Goal: Task Accomplishment & Management: Use online tool/utility

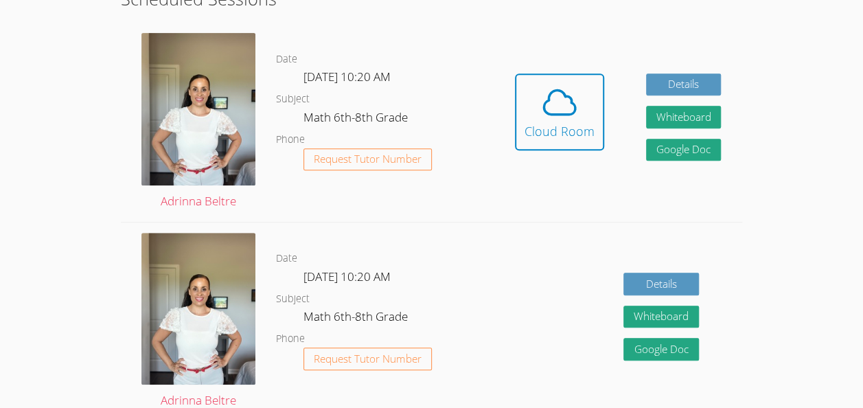
scroll to position [277, 0]
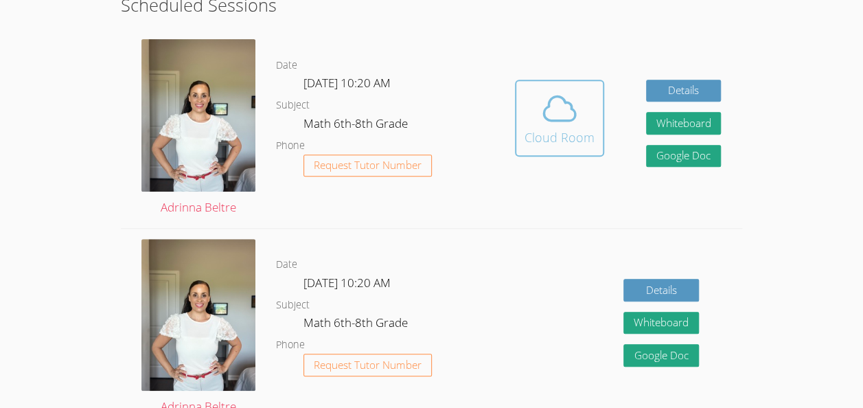
click at [551, 130] on div "Cloud Room" at bounding box center [560, 137] width 70 height 19
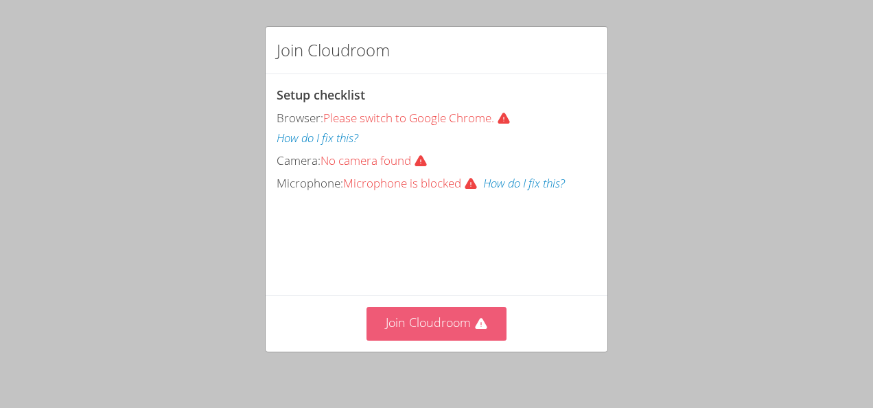
click at [457, 321] on button "Join Cloudroom" at bounding box center [437, 324] width 141 height 34
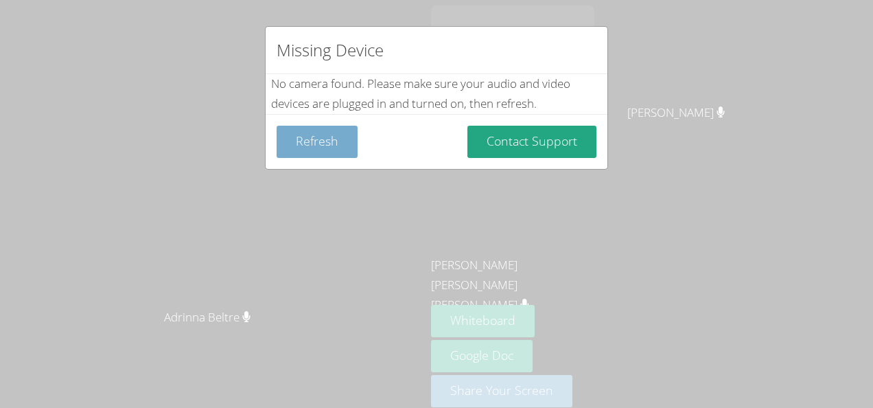
click at [319, 141] on button "Refresh" at bounding box center [317, 142] width 81 height 32
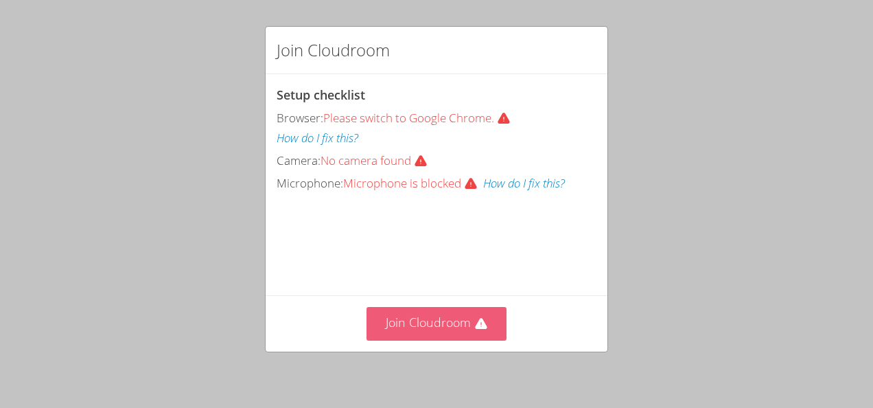
click at [463, 313] on button "Join Cloudroom" at bounding box center [437, 324] width 141 height 34
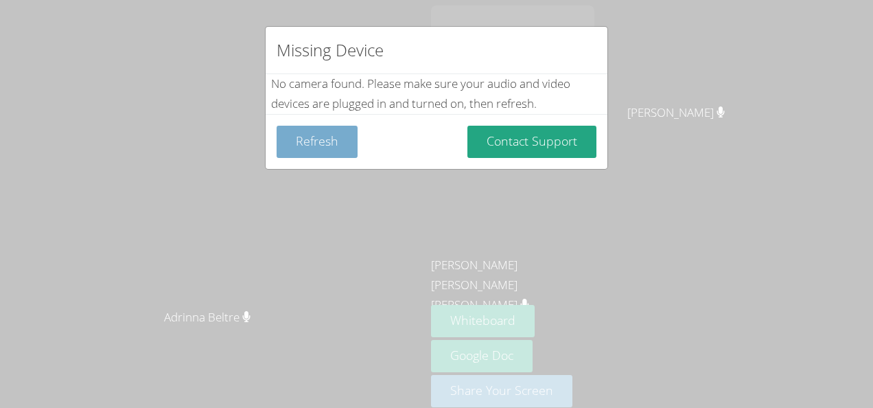
click at [312, 150] on button "Refresh" at bounding box center [317, 142] width 81 height 32
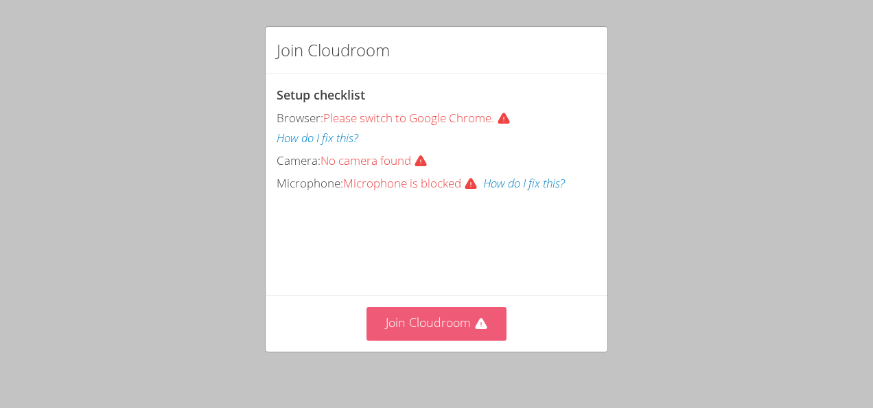
click at [419, 330] on button "Join Cloudroom" at bounding box center [437, 324] width 141 height 34
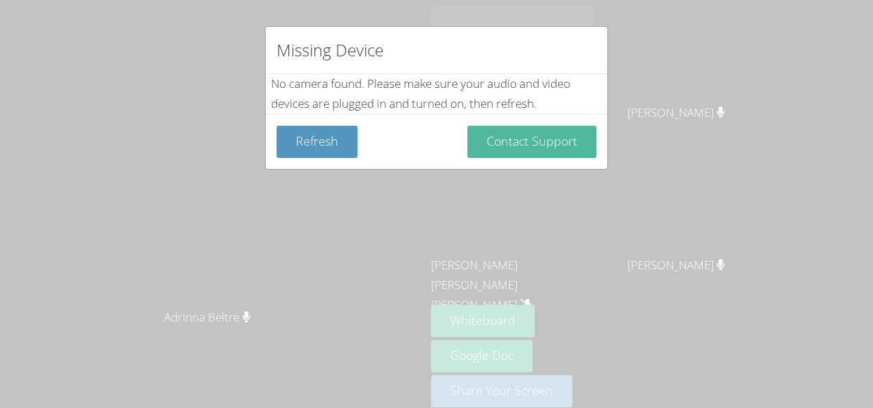
click at [514, 144] on button "Contact Support" at bounding box center [532, 142] width 129 height 32
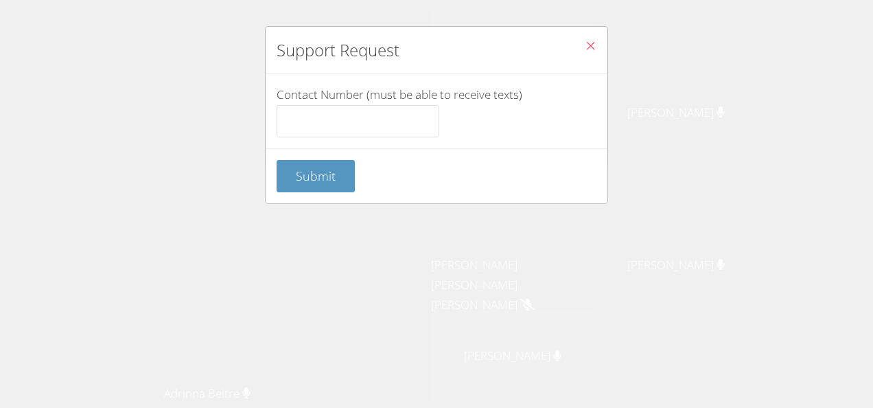
click at [596, 34] on button "Close" at bounding box center [591, 48] width 34 height 42
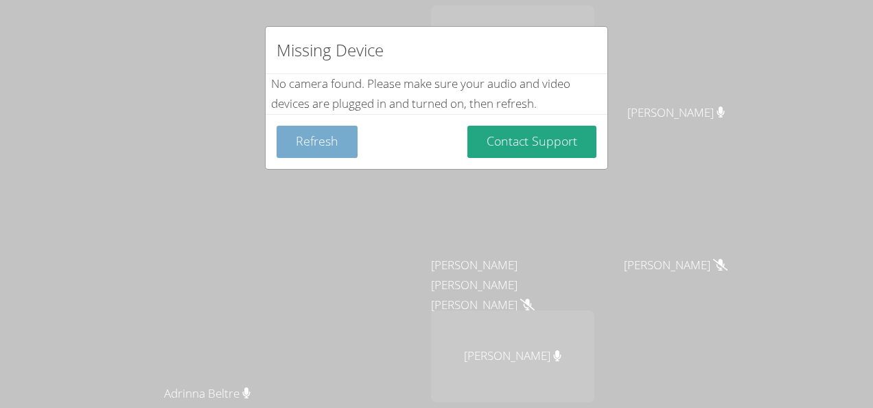
click at [286, 148] on button "Refresh" at bounding box center [317, 142] width 81 height 32
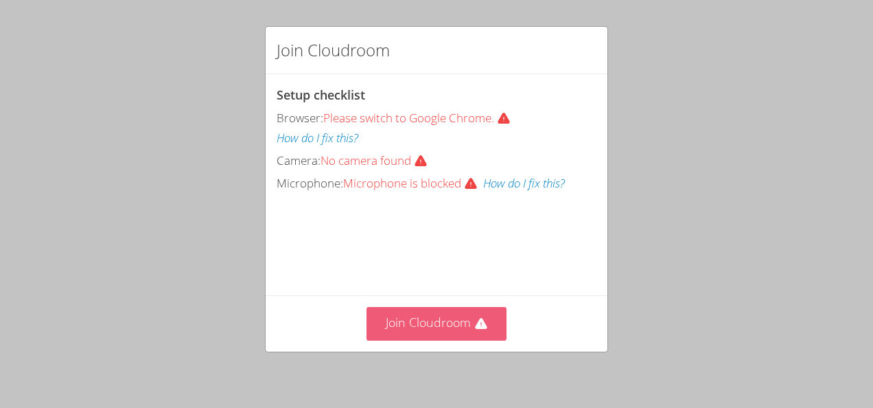
click at [423, 325] on button "Join Cloudroom" at bounding box center [437, 324] width 141 height 34
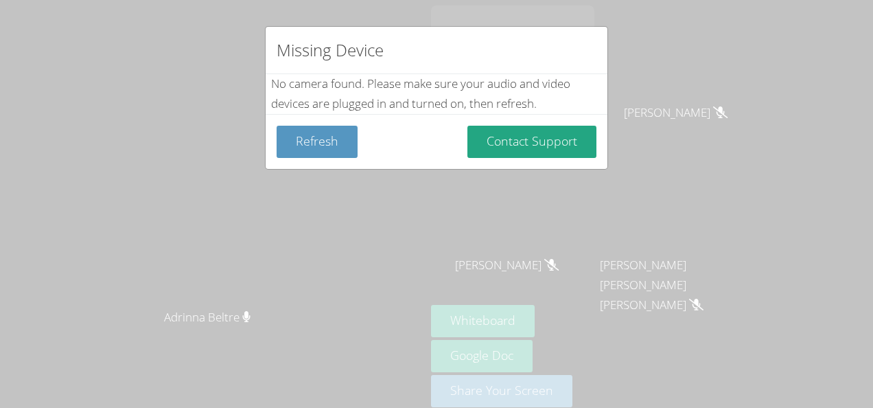
click at [23, 191] on div "Missing Device No camera found . Please make sure your audio and video devices …" at bounding box center [436, 204] width 873 height 408
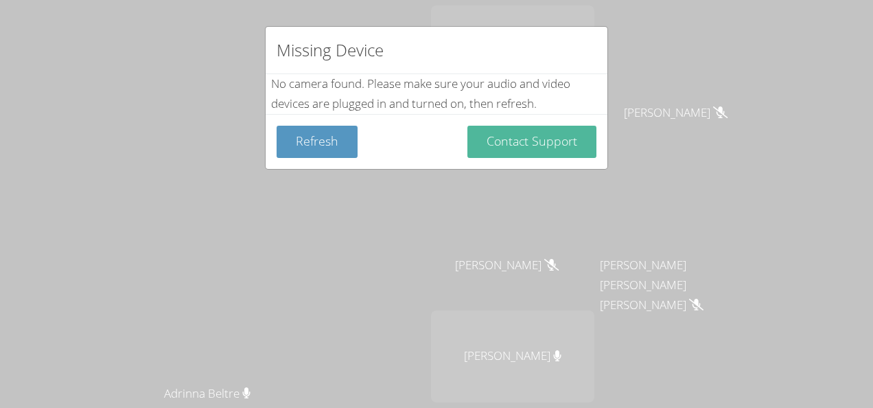
click at [570, 126] on button "Contact Support" at bounding box center [532, 142] width 129 height 32
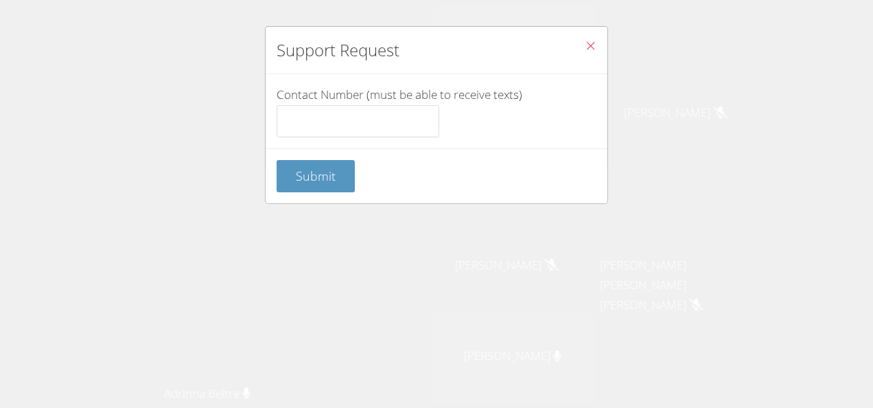
click at [585, 47] on icon "Close" at bounding box center [591, 46] width 12 height 12
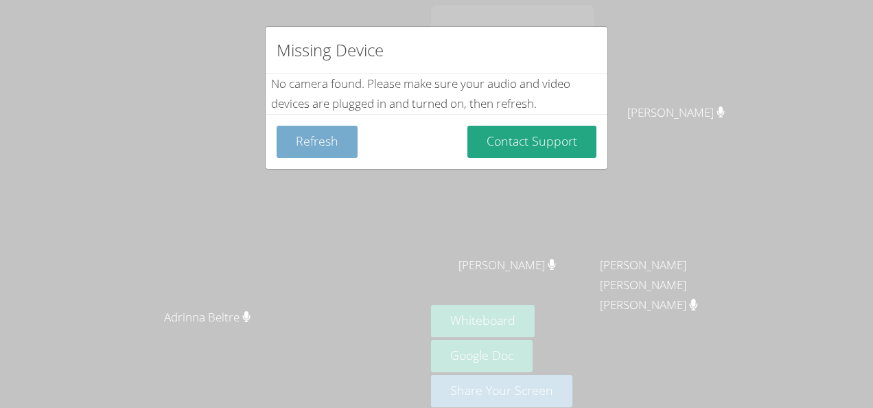
click at [325, 135] on button "Refresh" at bounding box center [317, 142] width 81 height 32
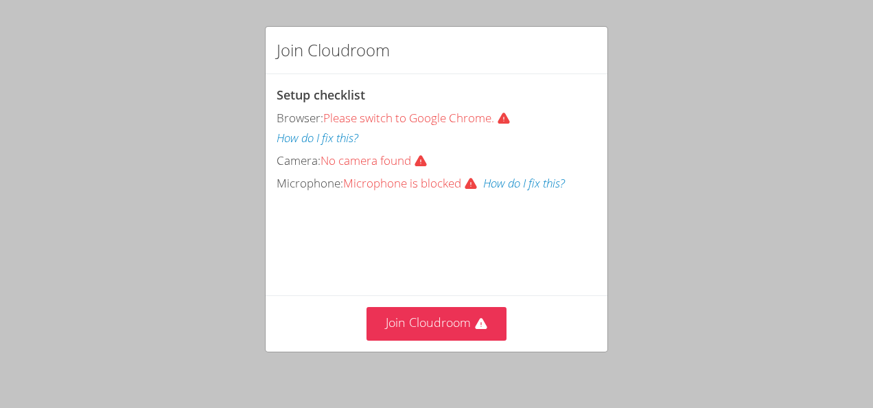
drag, startPoint x: 431, startPoint y: 298, endPoint x: 432, endPoint y: 306, distance: 8.3
click at [432, 306] on div "Join Cloudroom" at bounding box center [437, 323] width 342 height 56
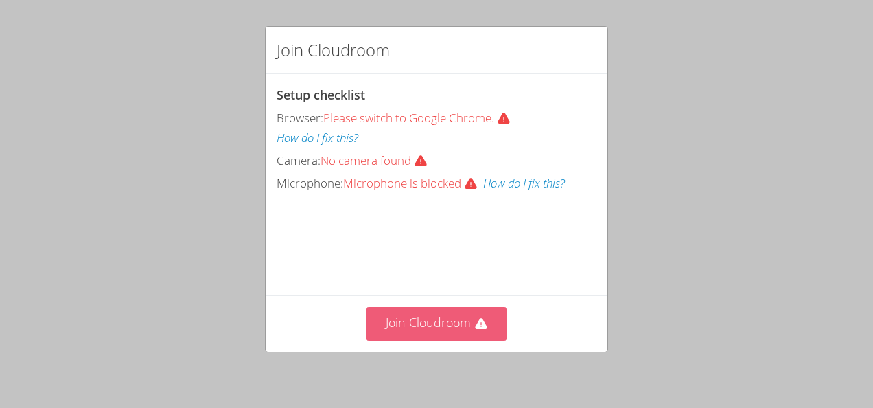
click at [424, 310] on button "Join Cloudroom" at bounding box center [437, 324] width 141 height 34
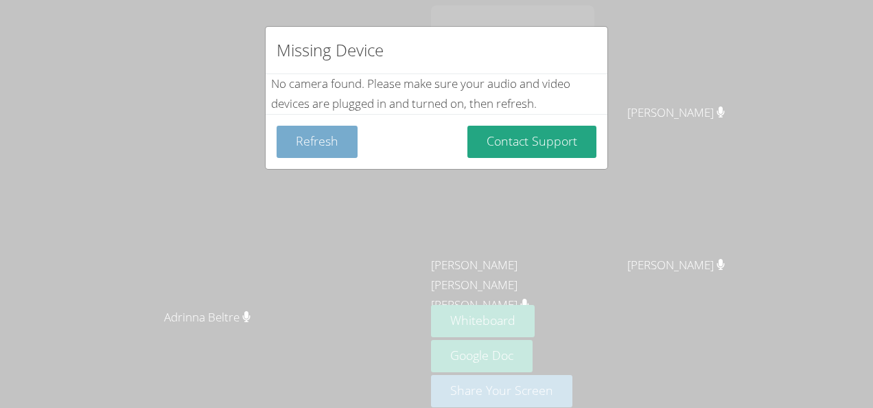
click at [324, 135] on button "Refresh" at bounding box center [317, 142] width 81 height 32
